Goal: Task Accomplishment & Management: Manage account settings

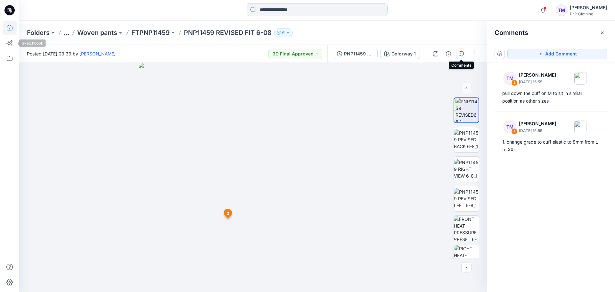
click at [11, 27] on icon at bounding box center [10, 27] width 14 height 14
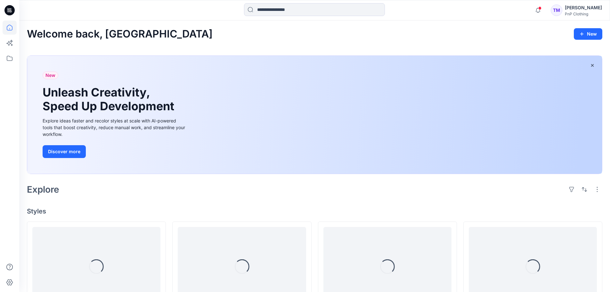
click at [585, 8] on div "[PERSON_NAME]" at bounding box center [583, 8] width 37 height 8
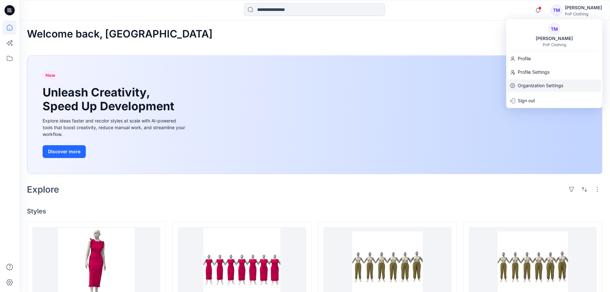
click at [546, 86] on p "Organization Settings" at bounding box center [540, 85] width 45 height 12
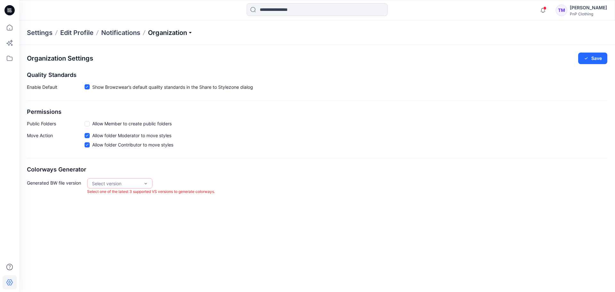
click at [190, 33] on p "Organization" at bounding box center [170, 32] width 45 height 9
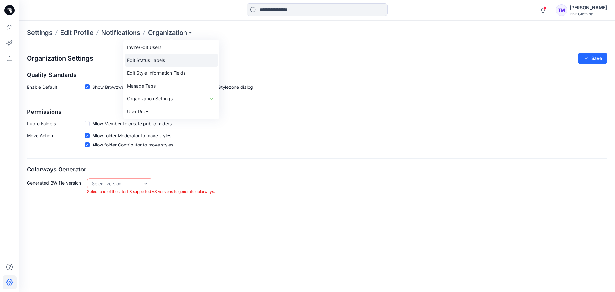
click at [143, 61] on link "Edit Status Labels" at bounding box center [172, 60] width 94 height 13
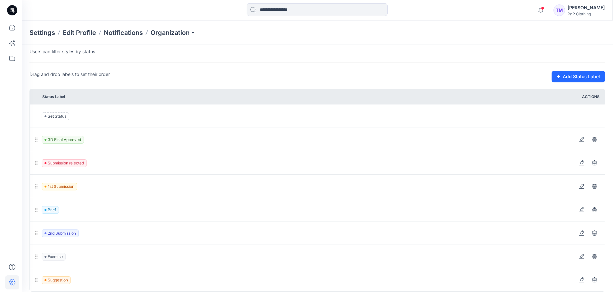
scroll to position [70, 0]
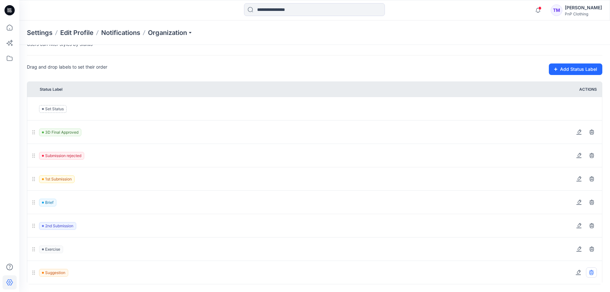
click at [591, 269] on button at bounding box center [591, 272] width 11 height 10
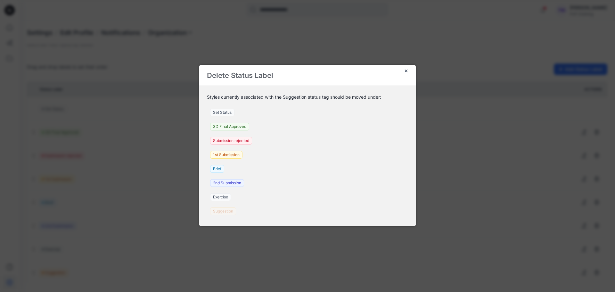
click at [221, 210] on div "Suggestion" at bounding box center [223, 211] width 32 height 14
click at [407, 70] on icon "Close" at bounding box center [406, 70] width 5 height 5
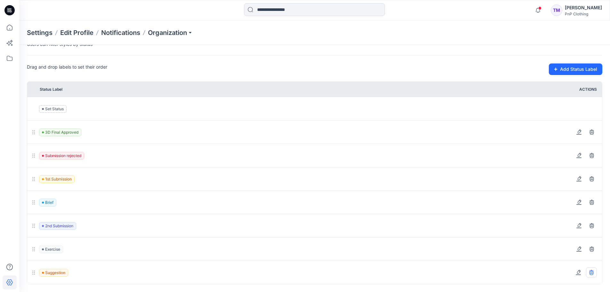
click at [592, 272] on icon at bounding box center [591, 272] width 5 height 5
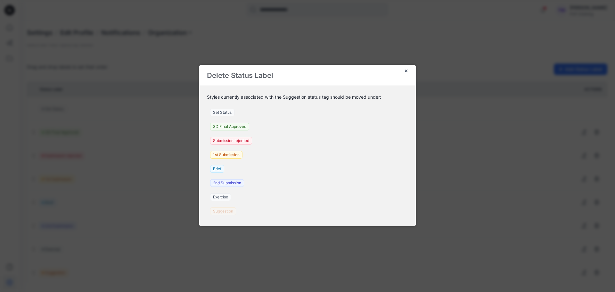
click at [225, 212] on div "Suggestion" at bounding box center [223, 211] width 32 height 14
click at [222, 112] on span "Set Status" at bounding box center [222, 113] width 24 height 8
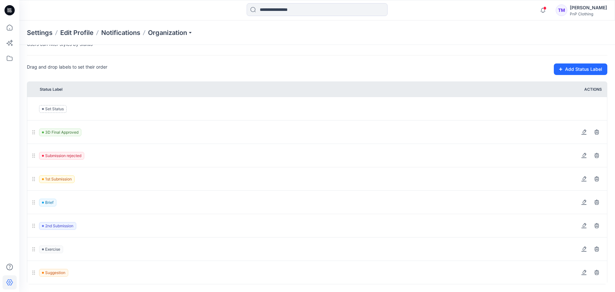
scroll to position [46, 0]
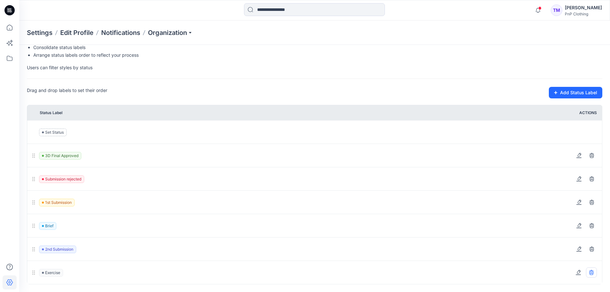
click at [593, 272] on icon at bounding box center [591, 272] width 5 height 5
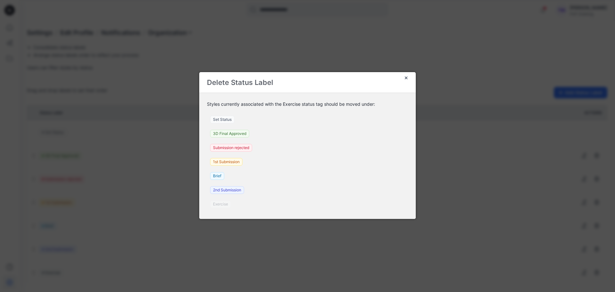
click at [226, 119] on span "Set Status" at bounding box center [222, 120] width 24 height 8
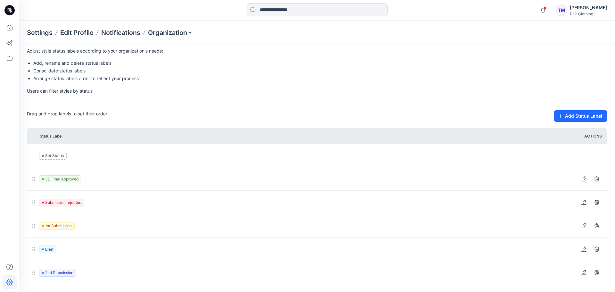
scroll to position [23, 0]
click at [593, 273] on icon at bounding box center [591, 272] width 4 height 4
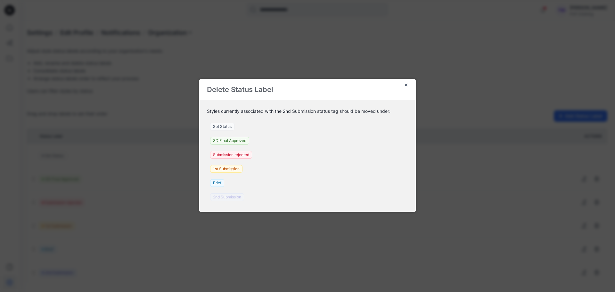
click at [226, 126] on span "Set Status" at bounding box center [222, 127] width 24 height 8
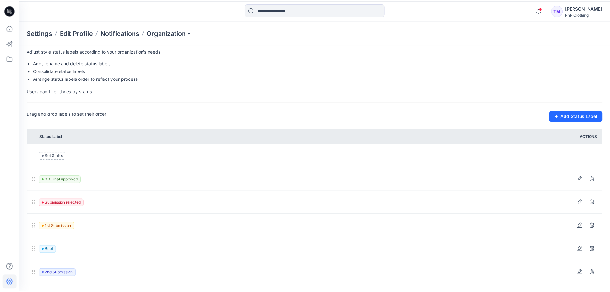
scroll to position [0, 0]
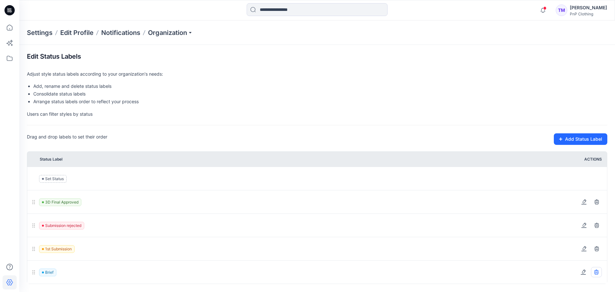
click at [598, 273] on icon at bounding box center [596, 271] width 5 height 5
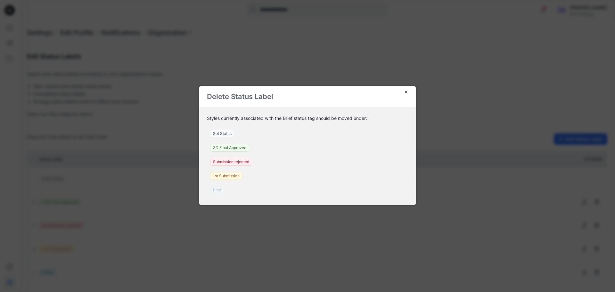
click at [220, 134] on span "Set Status" at bounding box center [222, 134] width 24 height 8
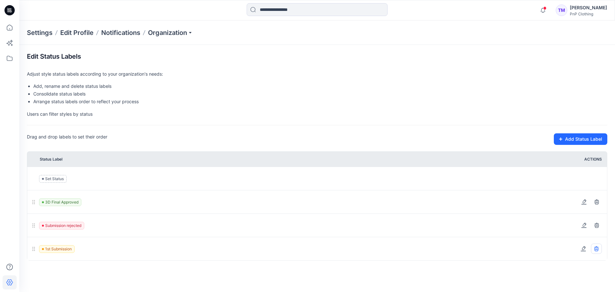
click at [598, 248] on icon at bounding box center [596, 249] width 4 height 4
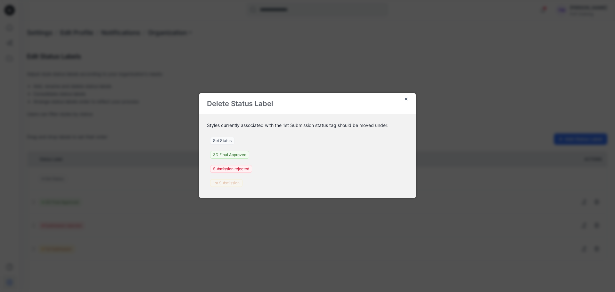
click at [233, 138] on span "Set Status" at bounding box center [222, 141] width 24 height 8
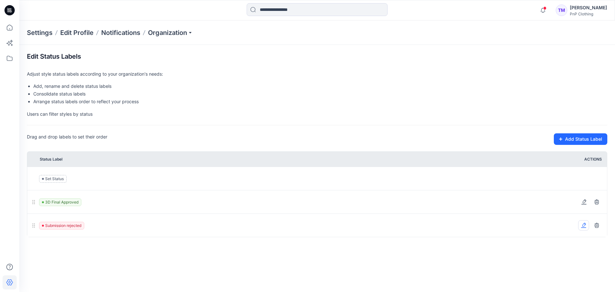
click at [582, 223] on icon at bounding box center [583, 225] width 5 height 5
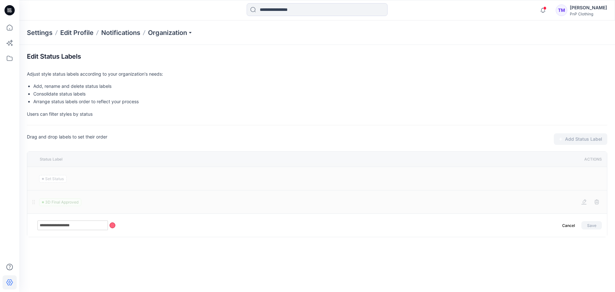
click at [50, 225] on input "**********" at bounding box center [72, 225] width 70 height 10
drag, startPoint x: 84, startPoint y: 227, endPoint x: -2, endPoint y: 225, distance: 86.5
click at [0, 225] on html "Notifications PNP11459 REVISED 6-08 Style has been moved to FTPNP11459 folder. …" at bounding box center [307, 146] width 615 height 292
click at [55, 223] on input "**********" at bounding box center [72, 225] width 70 height 10
type input "**********"
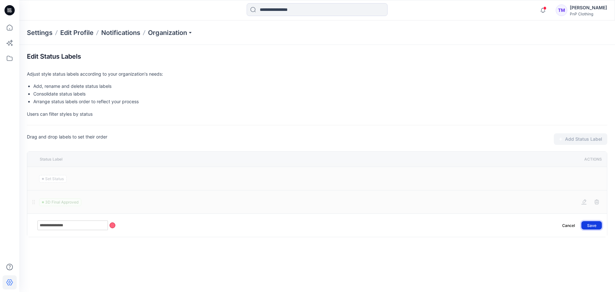
click at [590, 224] on button "Save" at bounding box center [591, 225] width 20 height 8
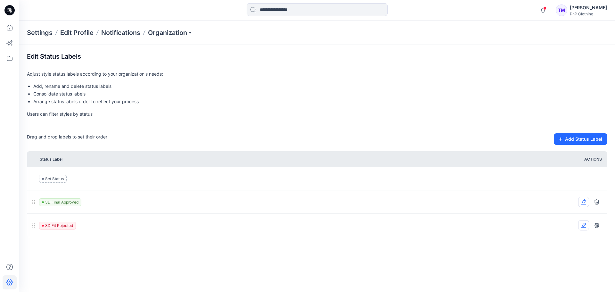
click at [583, 201] on icon at bounding box center [584, 201] width 4 height 4
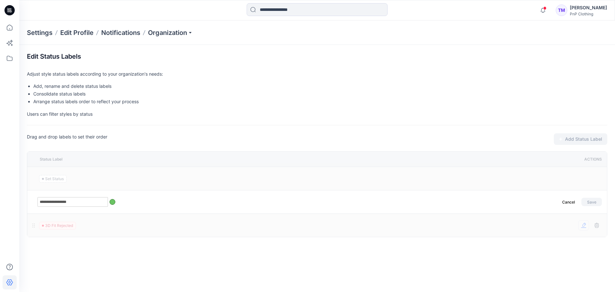
click at [53, 203] on input "**********" at bounding box center [72, 202] width 70 height 10
type input "**********"
click at [590, 204] on button "Save" at bounding box center [591, 202] width 20 height 8
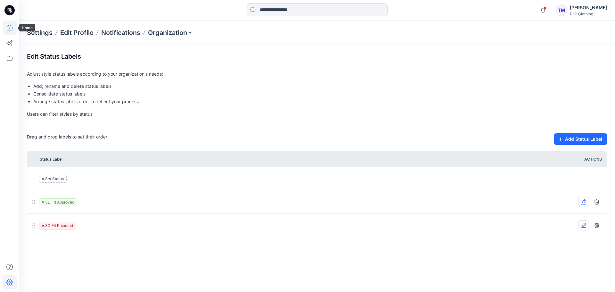
click at [6, 27] on icon at bounding box center [10, 27] width 14 height 14
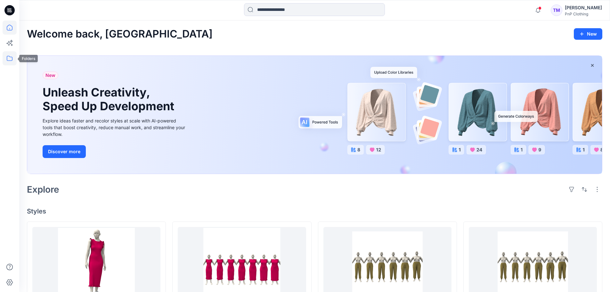
click at [7, 58] on icon at bounding box center [10, 58] width 14 height 14
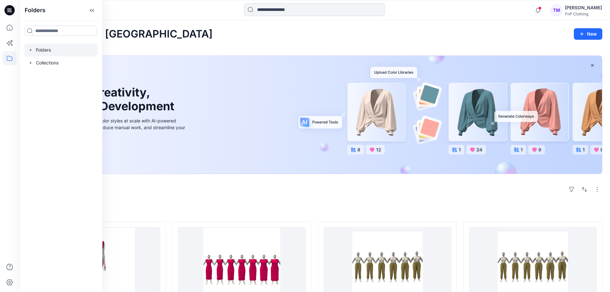
click at [44, 51] on div at bounding box center [60, 50] width 73 height 13
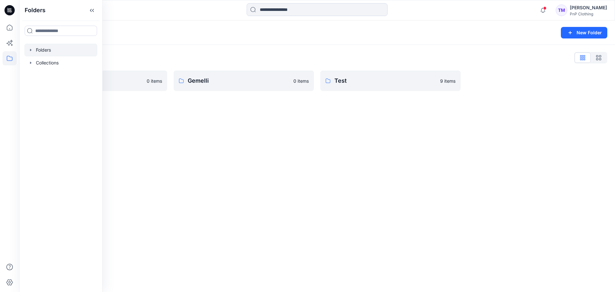
click at [187, 131] on div "Folders New Folder Folders List Fashion & Textiles 0 items Gemelli 0 items Test…" at bounding box center [317, 155] width 596 height 271
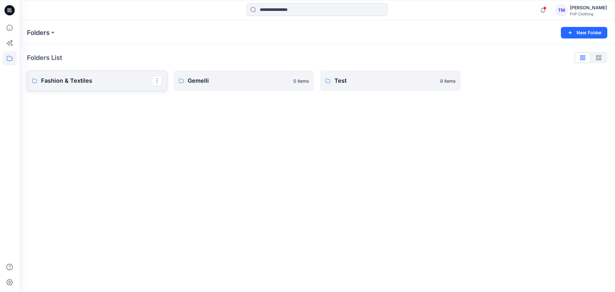
click at [103, 78] on p "Fashion & Textiles" at bounding box center [96, 80] width 111 height 9
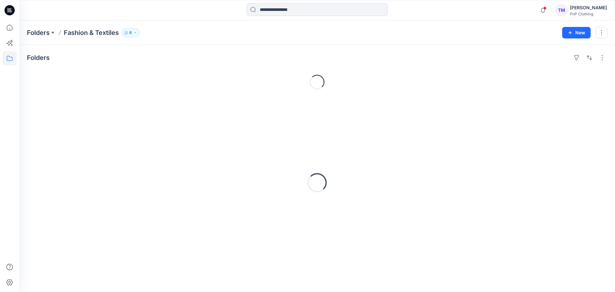
click at [103, 78] on div "Loading..." at bounding box center [317, 82] width 580 height 20
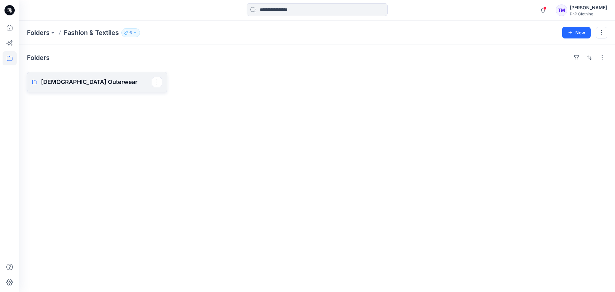
click at [66, 86] on p "[DEMOGRAPHIC_DATA] Outerwear" at bounding box center [96, 82] width 111 height 9
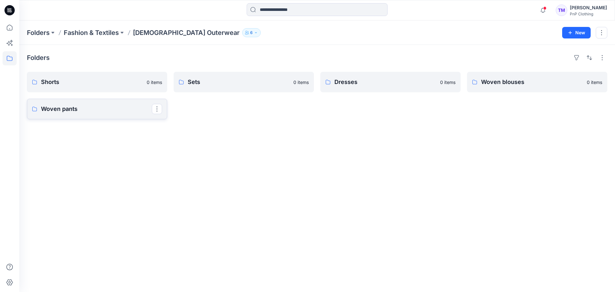
click at [63, 114] on link "Woven pants" at bounding box center [97, 109] width 140 height 20
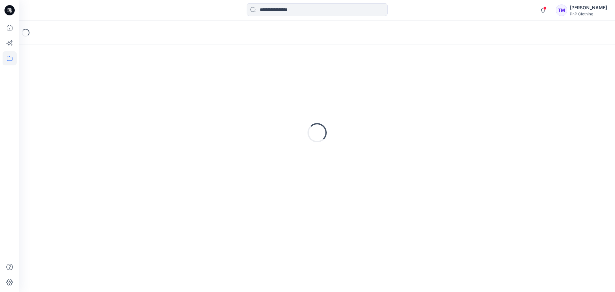
click at [63, 114] on div "Loading..." at bounding box center [317, 133] width 580 height 160
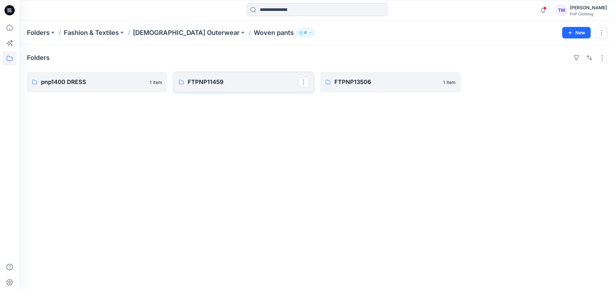
click at [222, 87] on link "FTPNP11459" at bounding box center [244, 82] width 140 height 20
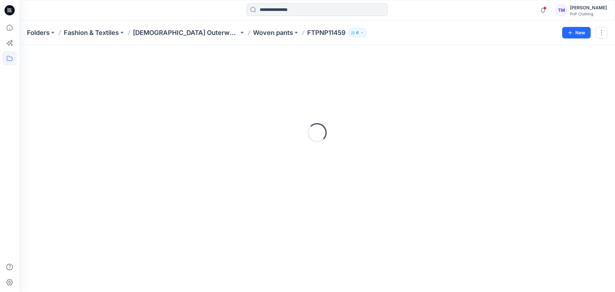
click at [223, 86] on div "Loading..." at bounding box center [317, 133] width 580 height 160
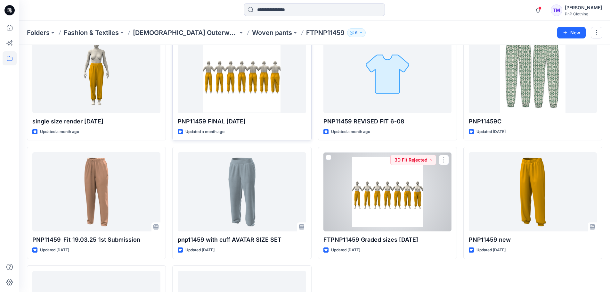
scroll to position [162, 0]
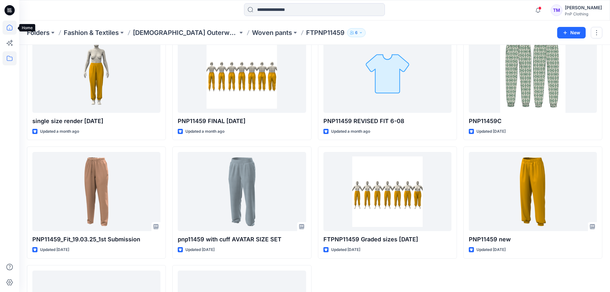
click at [11, 27] on icon at bounding box center [10, 27] width 14 height 14
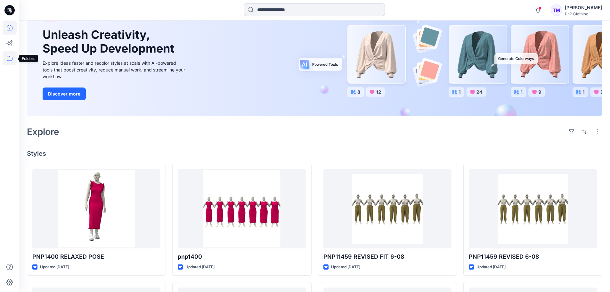
click at [10, 60] on icon at bounding box center [10, 58] width 14 height 14
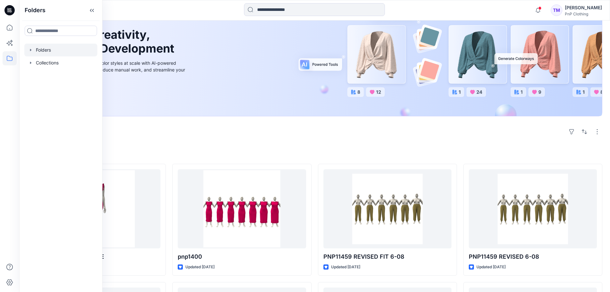
click at [46, 50] on div at bounding box center [60, 50] width 73 height 13
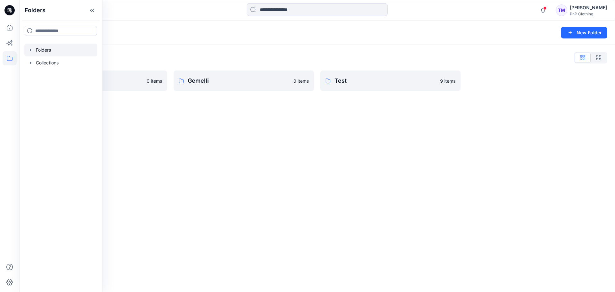
click at [261, 131] on div "Folders New Folder Folders List Fashion & Textiles 0 items Gemelli 0 items Test…" at bounding box center [317, 155] width 596 height 271
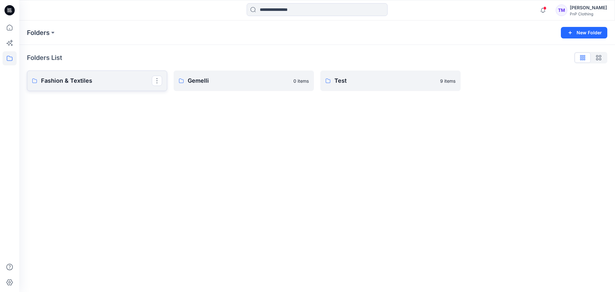
click at [115, 79] on p "Fashion & Textiles" at bounding box center [96, 80] width 111 height 9
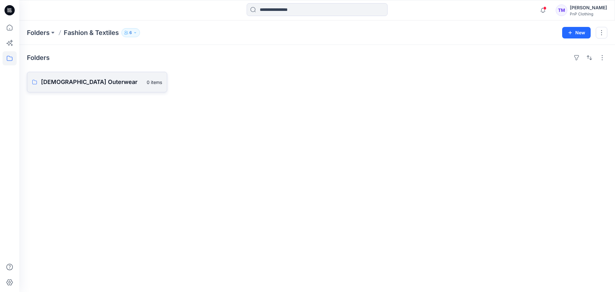
click at [78, 91] on link "[DEMOGRAPHIC_DATA] Outerwear 0 items" at bounding box center [97, 82] width 140 height 20
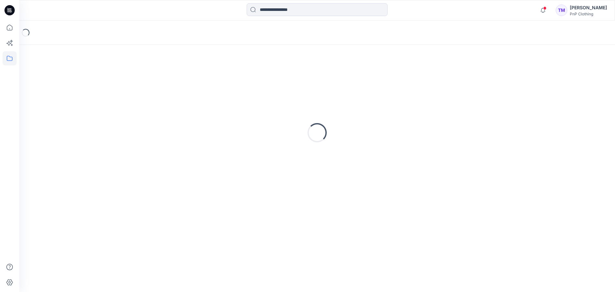
click at [77, 89] on div "Loading..." at bounding box center [317, 133] width 580 height 160
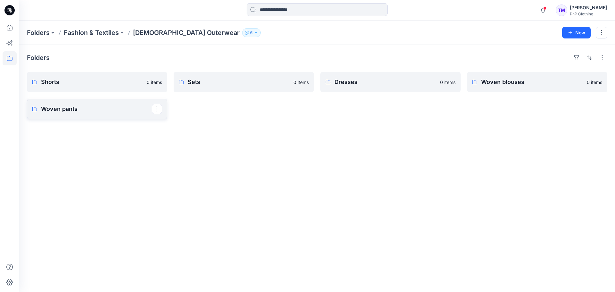
click at [69, 110] on p "Woven pants" at bounding box center [96, 108] width 111 height 9
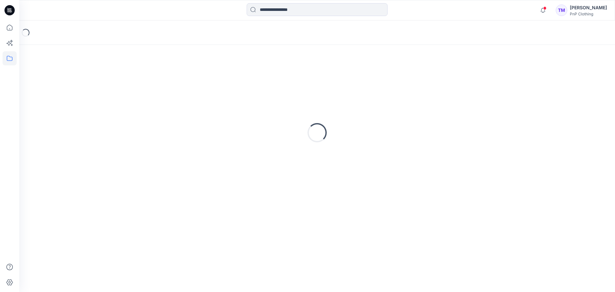
click at [69, 110] on div "Loading..." at bounding box center [317, 133] width 580 height 160
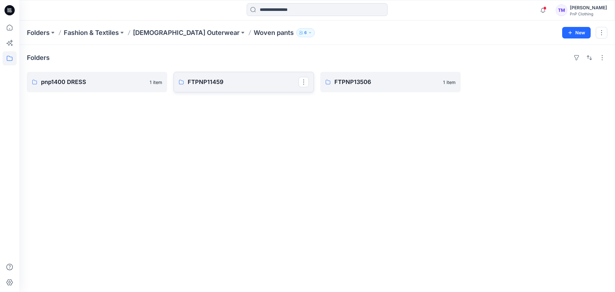
click at [219, 86] on p "FTPNP11459" at bounding box center [243, 82] width 111 height 9
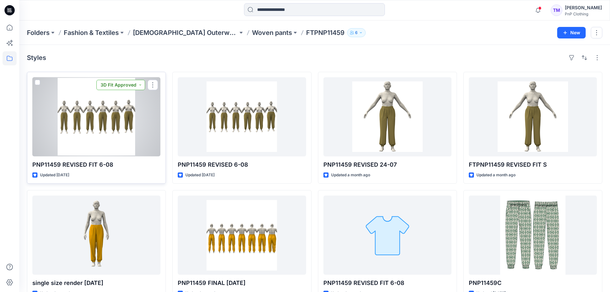
click at [142, 84] on button "3D Fit Approved" at bounding box center [120, 85] width 49 height 10
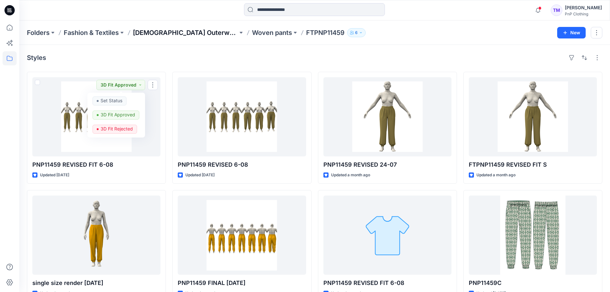
click at [153, 33] on p "[DEMOGRAPHIC_DATA] Outerwear" at bounding box center [185, 32] width 105 height 9
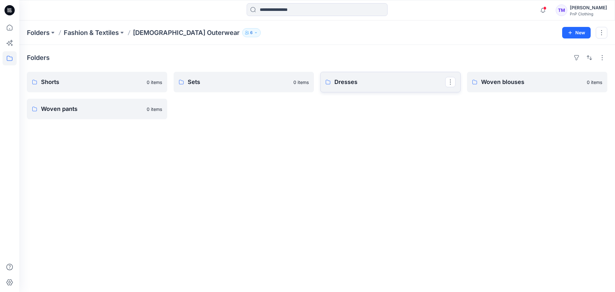
click at [350, 84] on p "Dresses" at bounding box center [389, 82] width 111 height 9
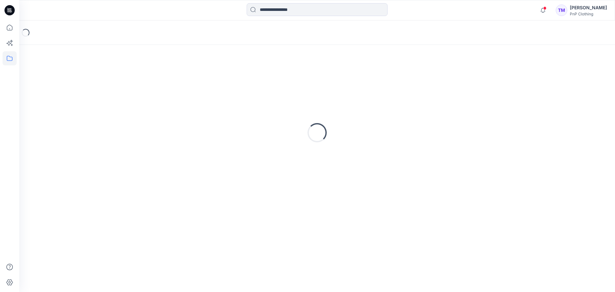
click at [350, 84] on div "Loading..." at bounding box center [317, 133] width 580 height 160
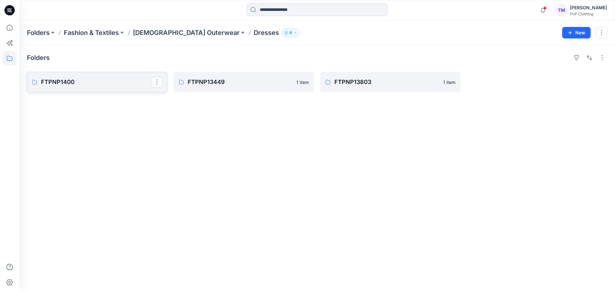
click at [88, 82] on p "FTPNP1400" at bounding box center [96, 82] width 111 height 9
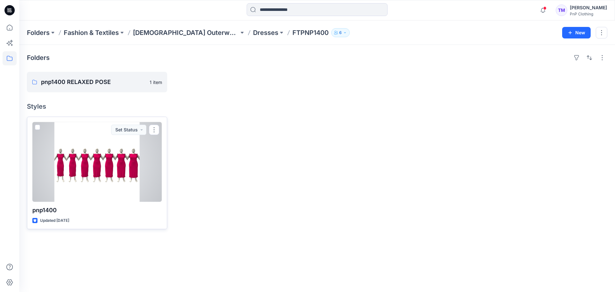
click at [120, 170] on div at bounding box center [96, 162] width 129 height 80
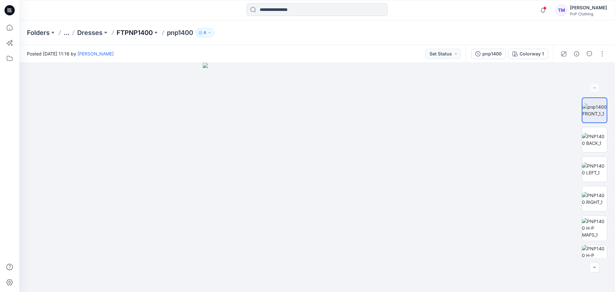
click at [130, 32] on p "FTPNP1400" at bounding box center [135, 32] width 36 height 9
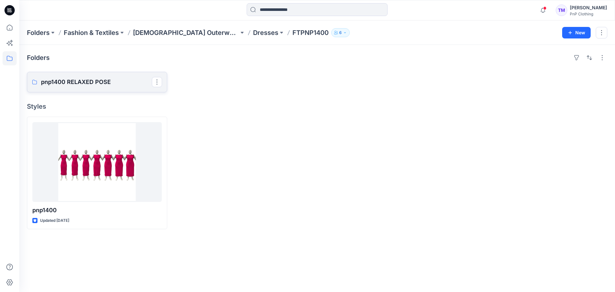
click at [95, 84] on p "pnp1400 RELAXED POSE" at bounding box center [96, 82] width 111 height 9
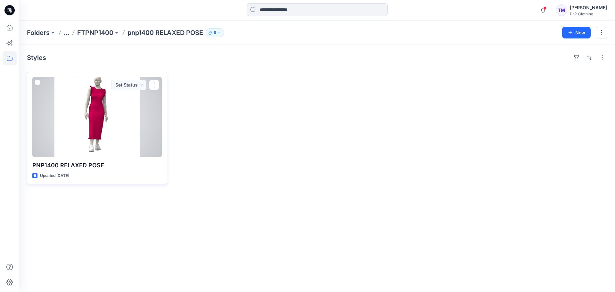
click at [114, 108] on div at bounding box center [96, 117] width 129 height 80
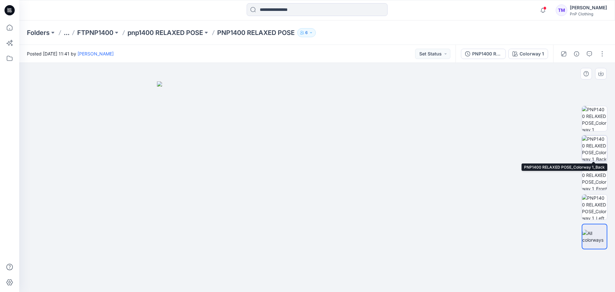
click at [596, 145] on img at bounding box center [594, 147] width 25 height 25
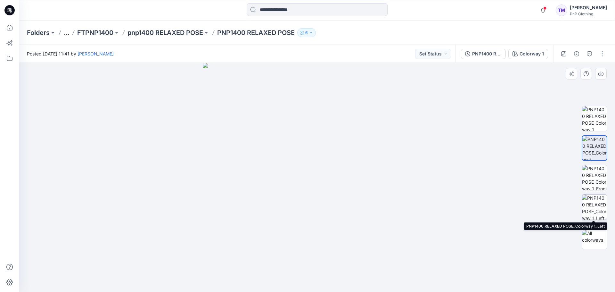
click at [592, 209] on img at bounding box center [594, 206] width 25 height 25
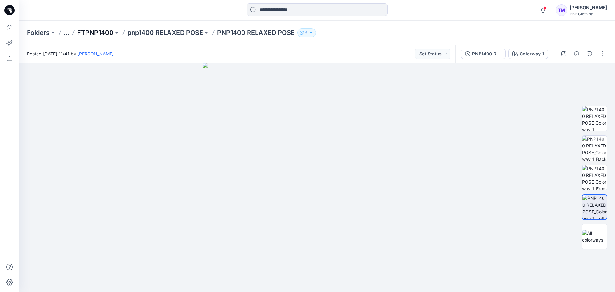
click at [97, 33] on p "FTPNP1400" at bounding box center [95, 32] width 36 height 9
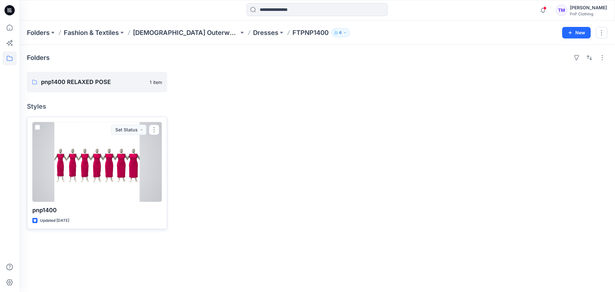
click at [114, 156] on div at bounding box center [96, 162] width 129 height 80
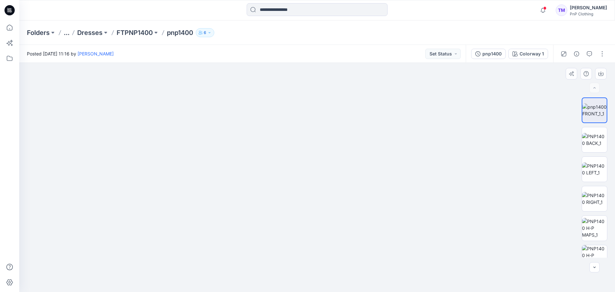
drag, startPoint x: 397, startPoint y: 195, endPoint x: 311, endPoint y: 114, distance: 118.3
drag, startPoint x: 430, startPoint y: 150, endPoint x: 348, endPoint y: 141, distance: 83.4
click at [556, 269] on img at bounding box center [287, 12] width 655 height 560
drag, startPoint x: 524, startPoint y: 210, endPoint x: 432, endPoint y: 198, distance: 92.7
click at [432, 198] on img at bounding box center [287, 1] width 655 height 581
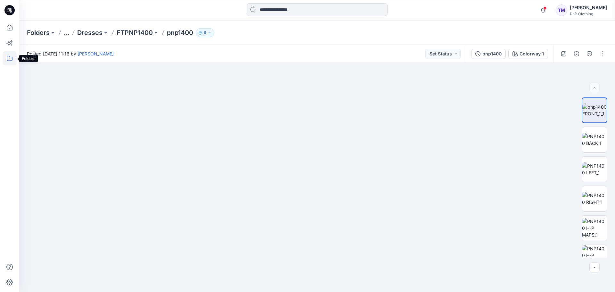
click at [11, 58] on icon at bounding box center [10, 58] width 14 height 14
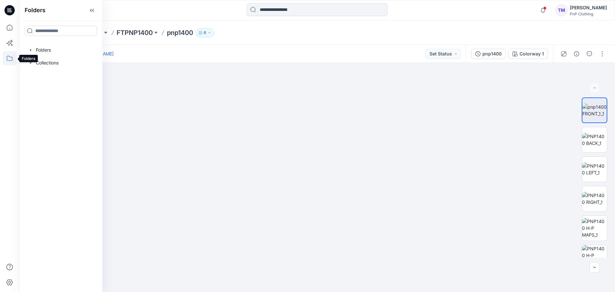
click at [11, 59] on icon at bounding box center [10, 58] width 14 height 14
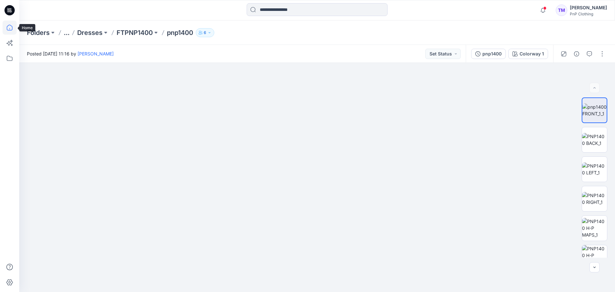
click at [9, 27] on icon at bounding box center [10, 27] width 14 height 14
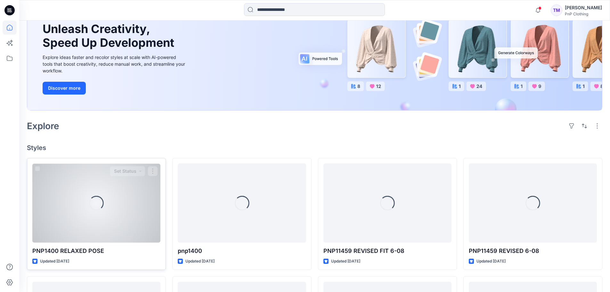
scroll to position [64, 0]
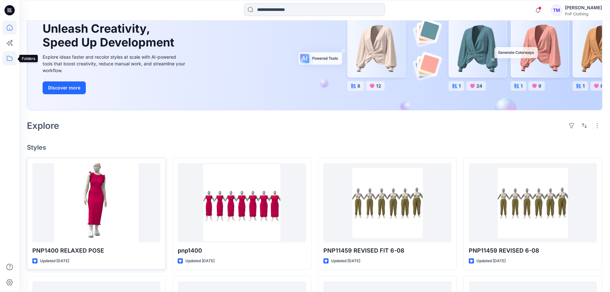
click at [12, 61] on icon at bounding box center [10, 58] width 6 height 5
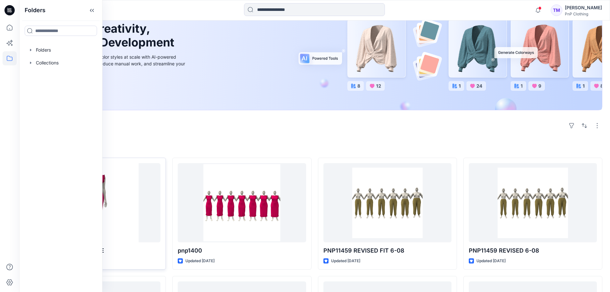
click at [59, 134] on div "Folders Folders Collections" at bounding box center [60, 146] width 83 height 292
click at [64, 110] on div "Folders Folders Collections" at bounding box center [60, 146] width 83 height 292
click at [187, 81] on div "New Unleash Creativity, Speed Up Development Explore ideas faster and recolor s…" at bounding box center [114, 51] width 154 height 118
